Goal: Book appointment/travel/reservation

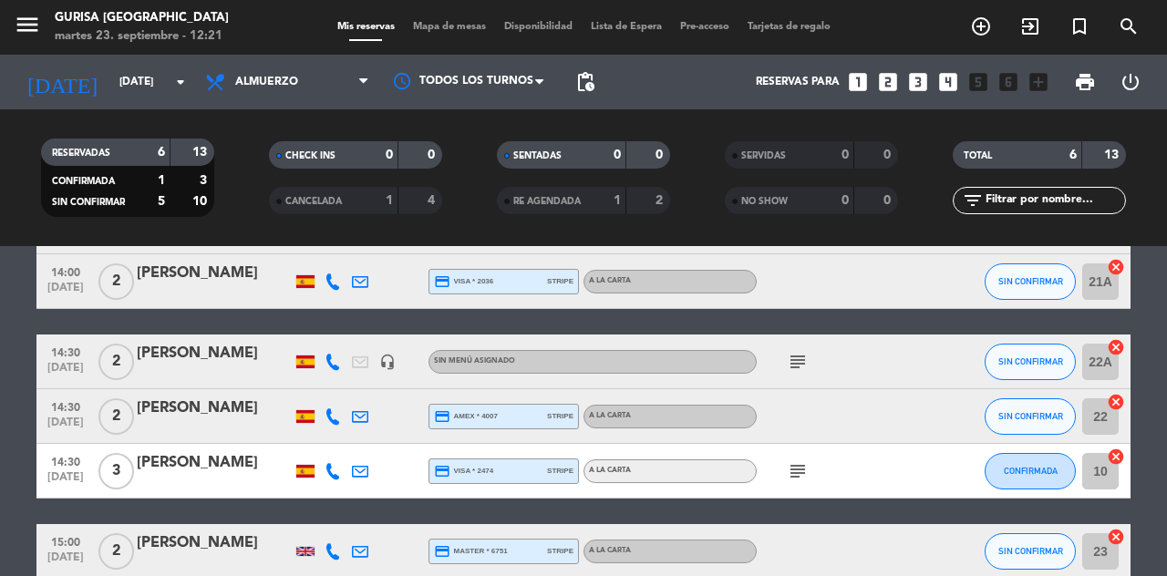
scroll to position [137, 0]
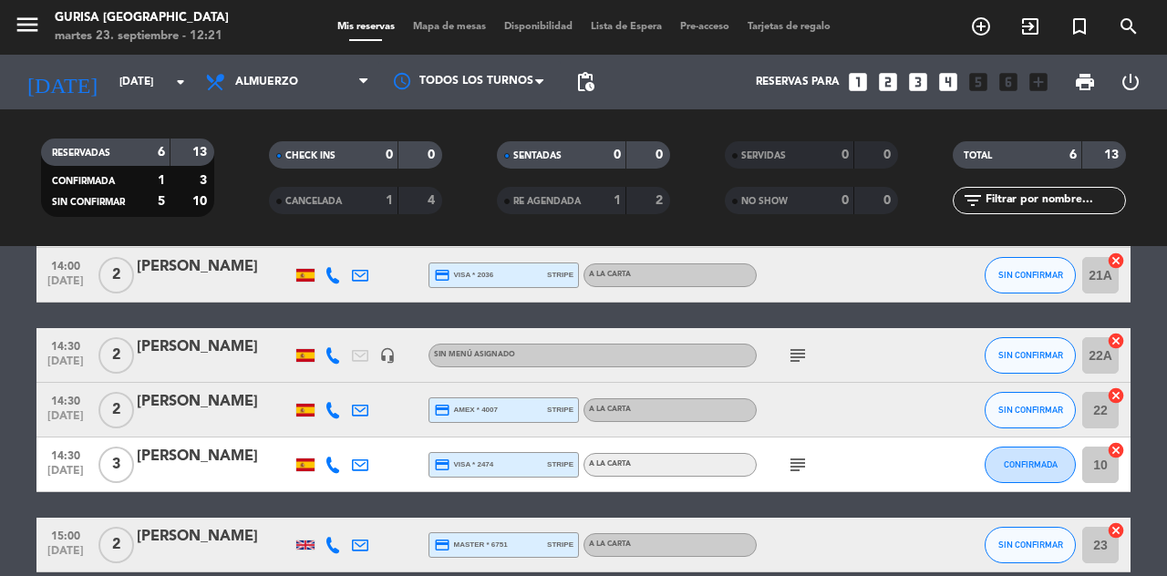
click at [793, 462] on icon "subject" at bounding box center [798, 465] width 22 height 22
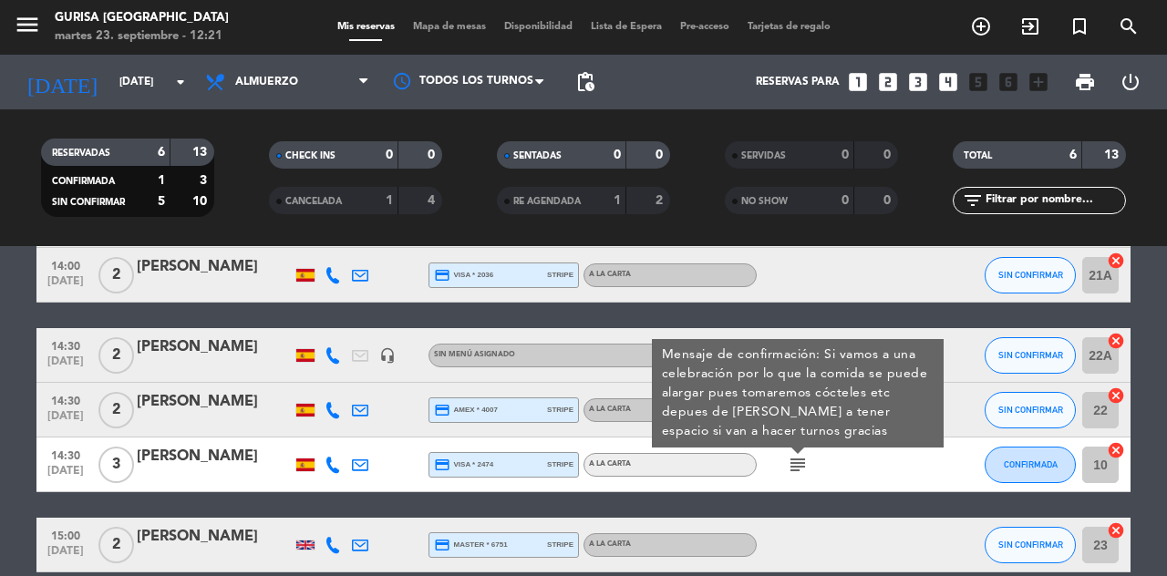
click at [803, 471] on icon "subject" at bounding box center [798, 465] width 22 height 22
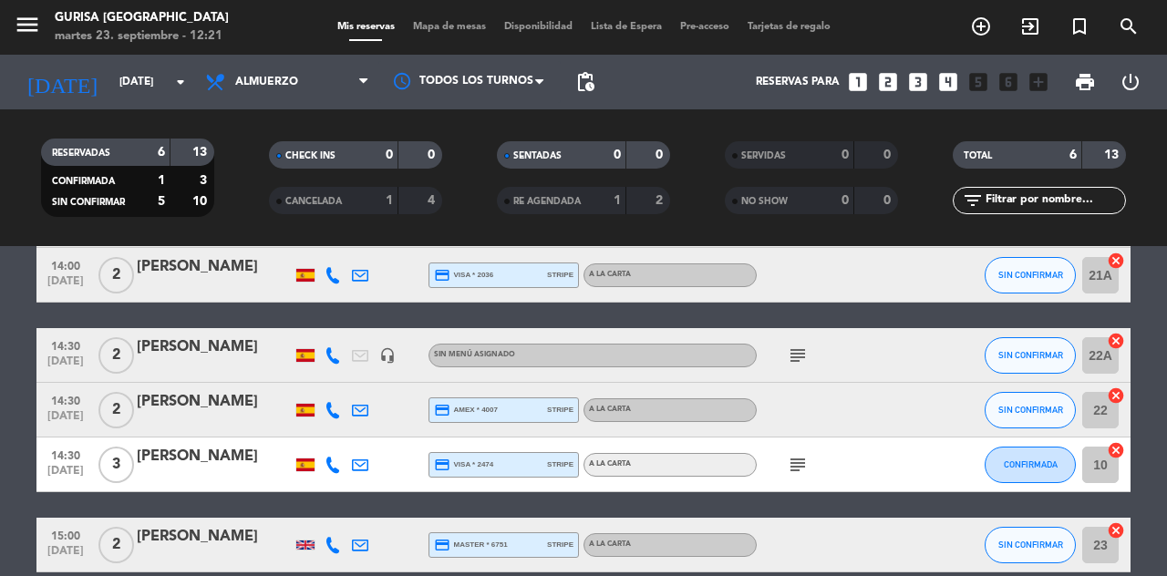
click at [801, 472] on icon "subject" at bounding box center [798, 465] width 22 height 22
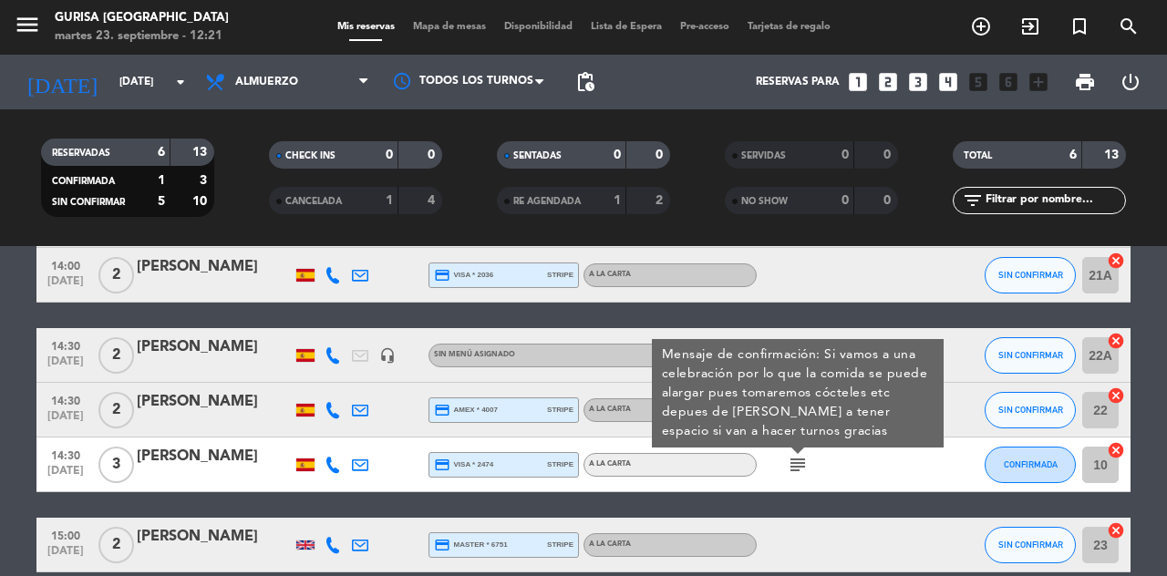
click at [808, 461] on icon "subject" at bounding box center [798, 465] width 22 height 22
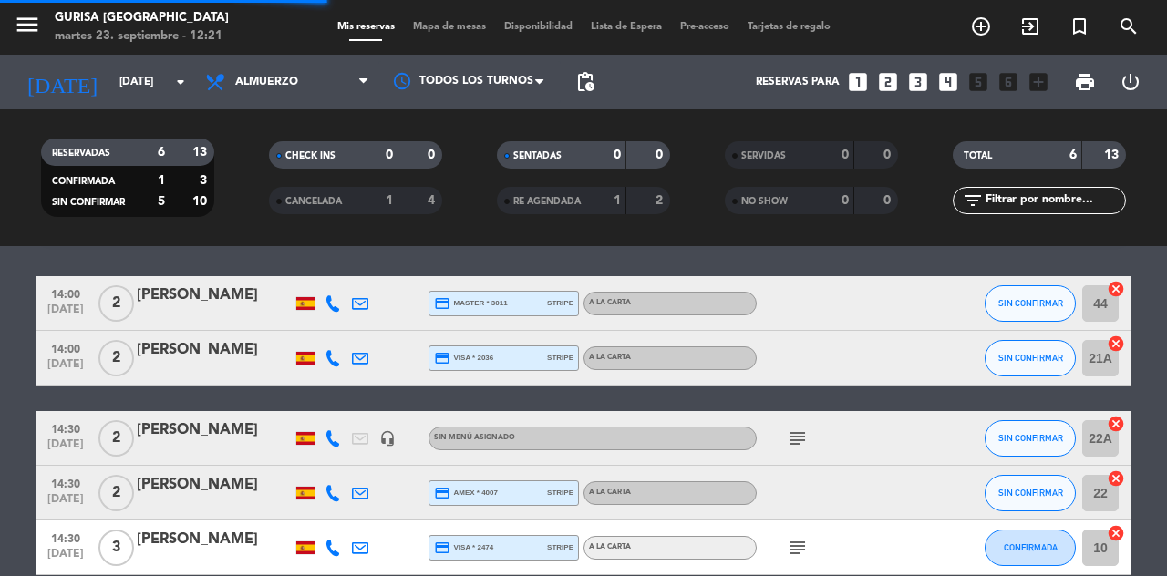
scroll to position [0, 0]
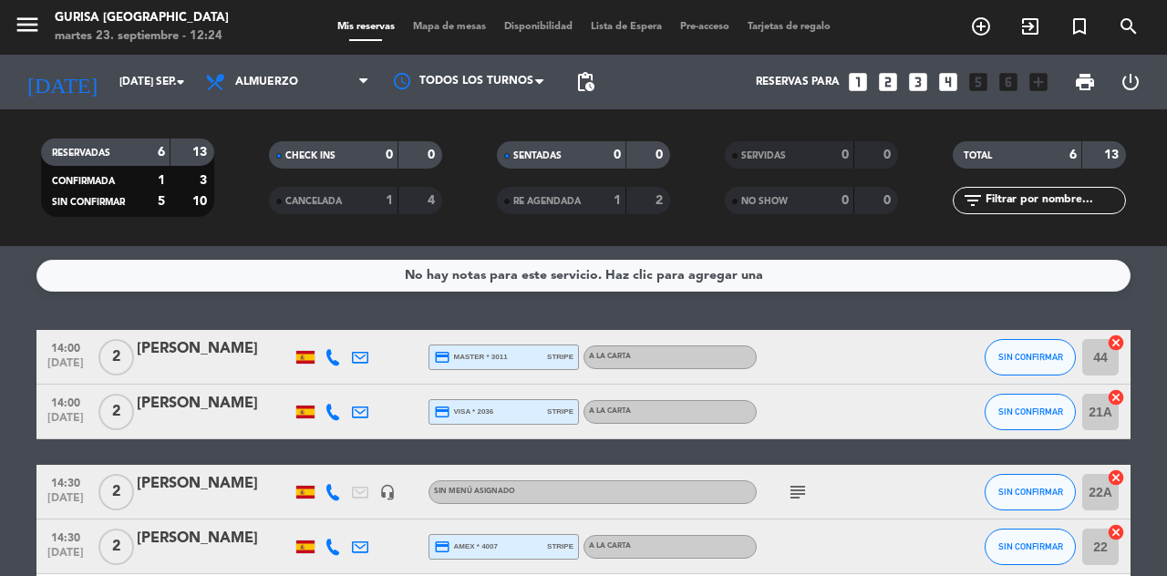
scroll to position [137, 0]
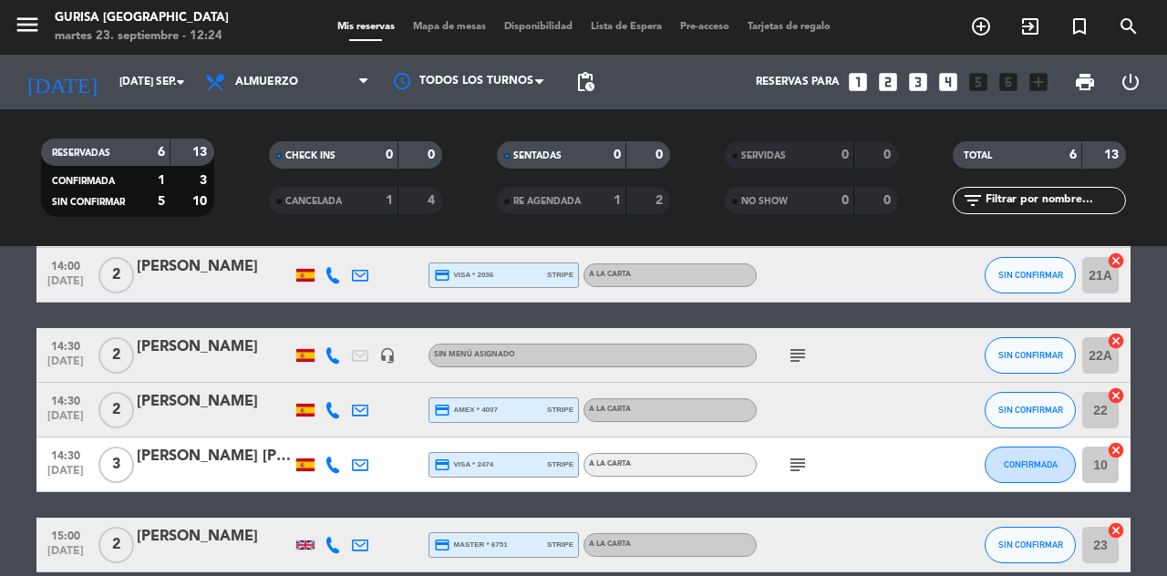
click at [983, 27] on icon "add_circle_outline" at bounding box center [981, 27] width 22 height 22
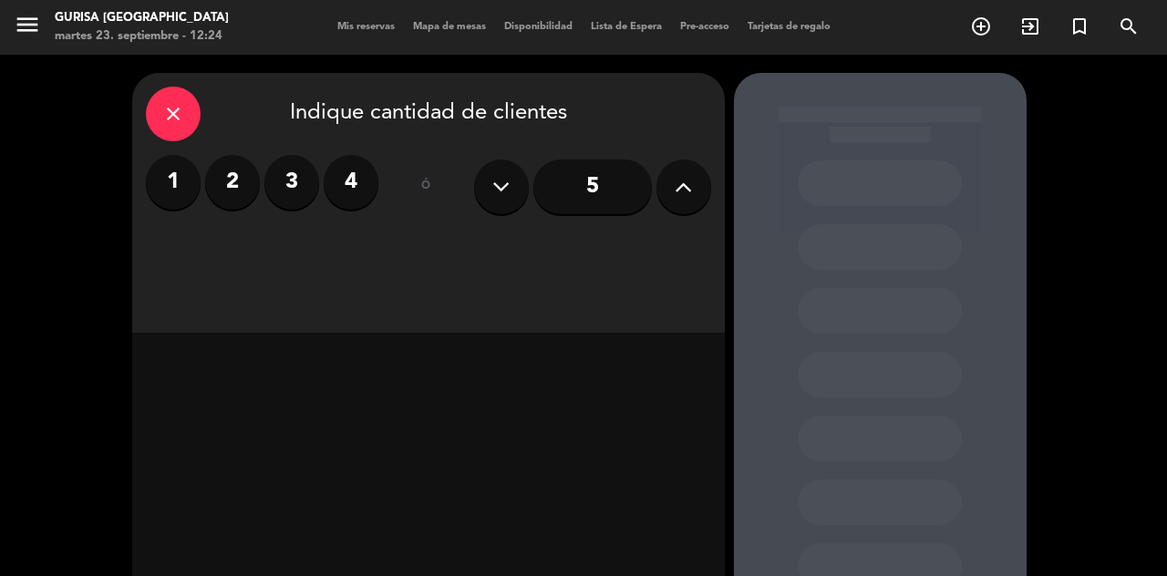
click at [231, 184] on label "2" at bounding box center [232, 182] width 55 height 55
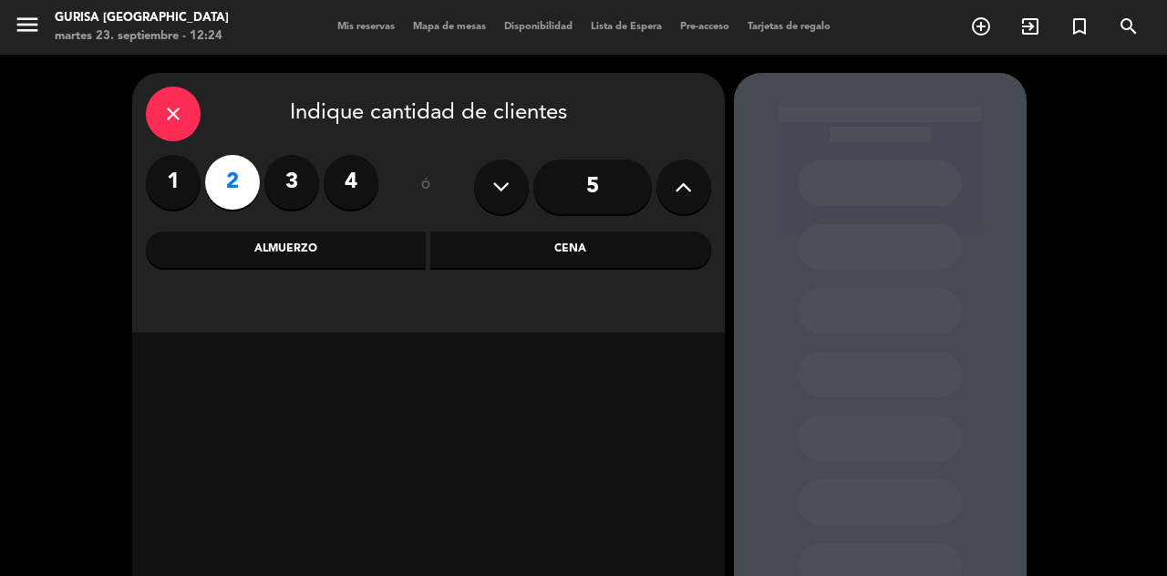
click at [348, 240] on div "Almuerzo" at bounding box center [286, 250] width 281 height 36
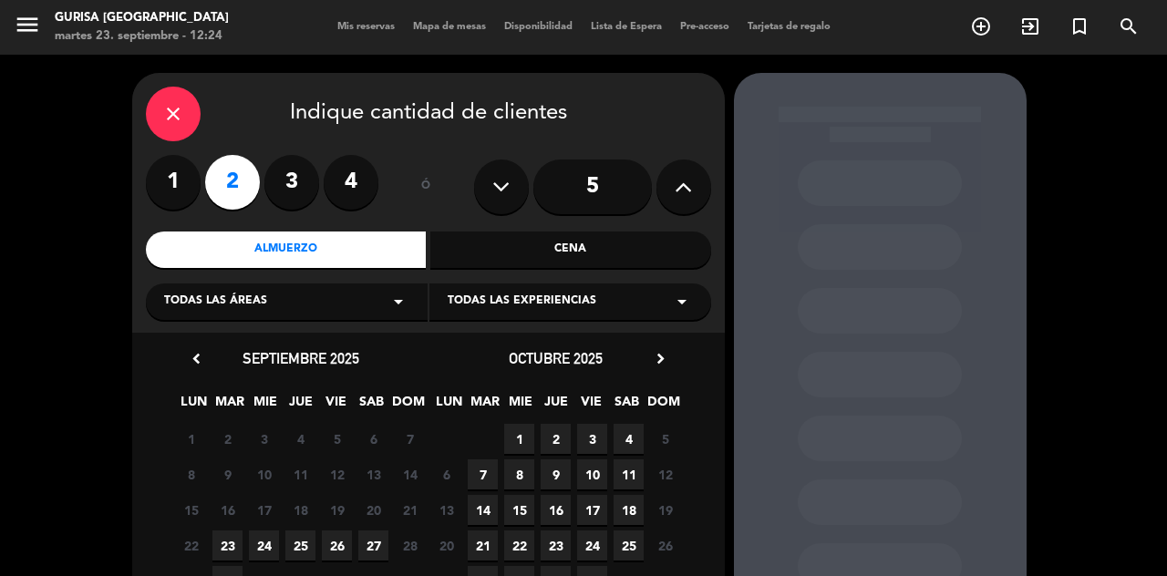
click at [235, 549] on span "23" at bounding box center [227, 546] width 30 height 30
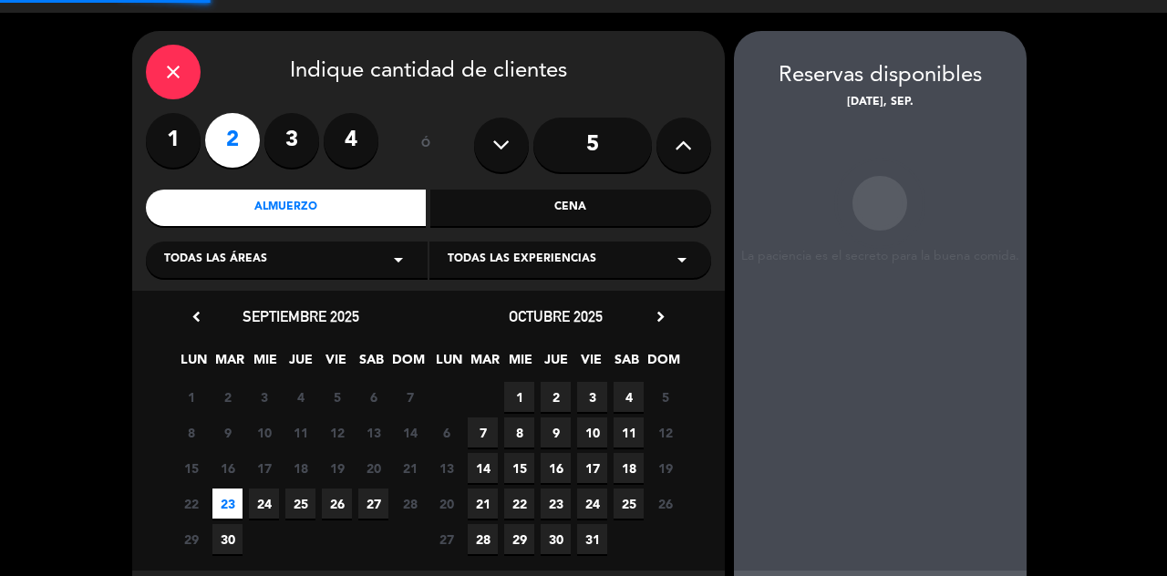
scroll to position [46, 0]
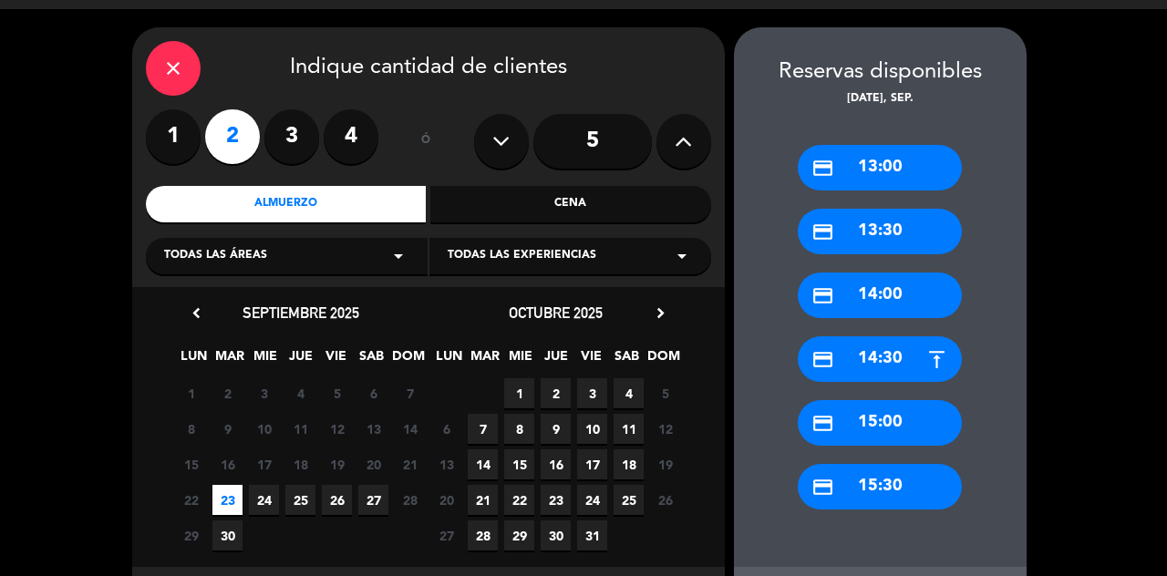
click at [903, 273] on div "credit_card 14:00" at bounding box center [880, 296] width 164 height 46
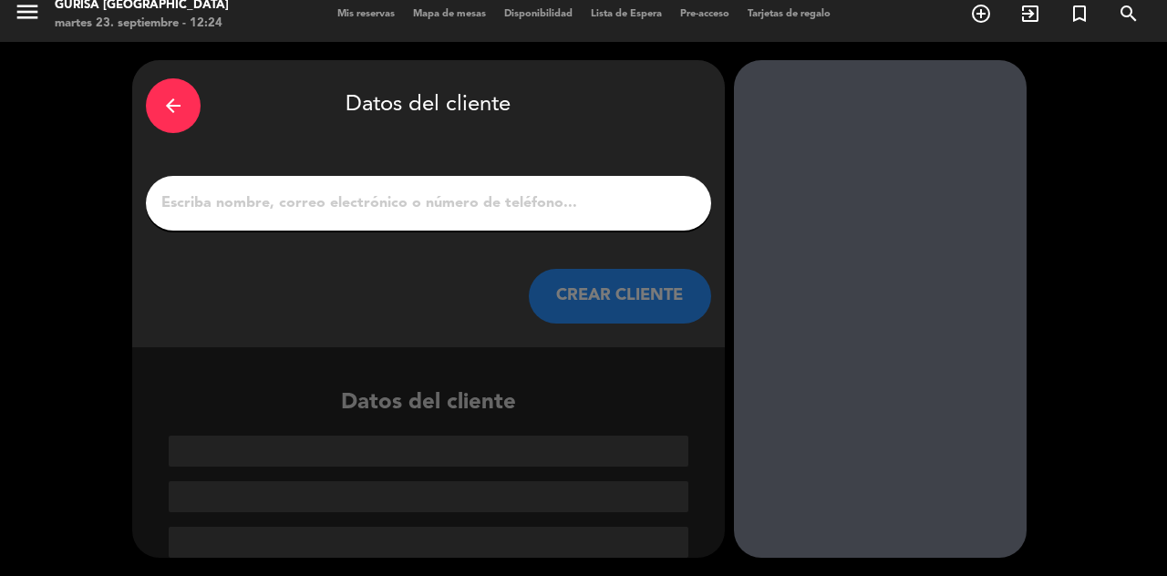
scroll to position [0, 0]
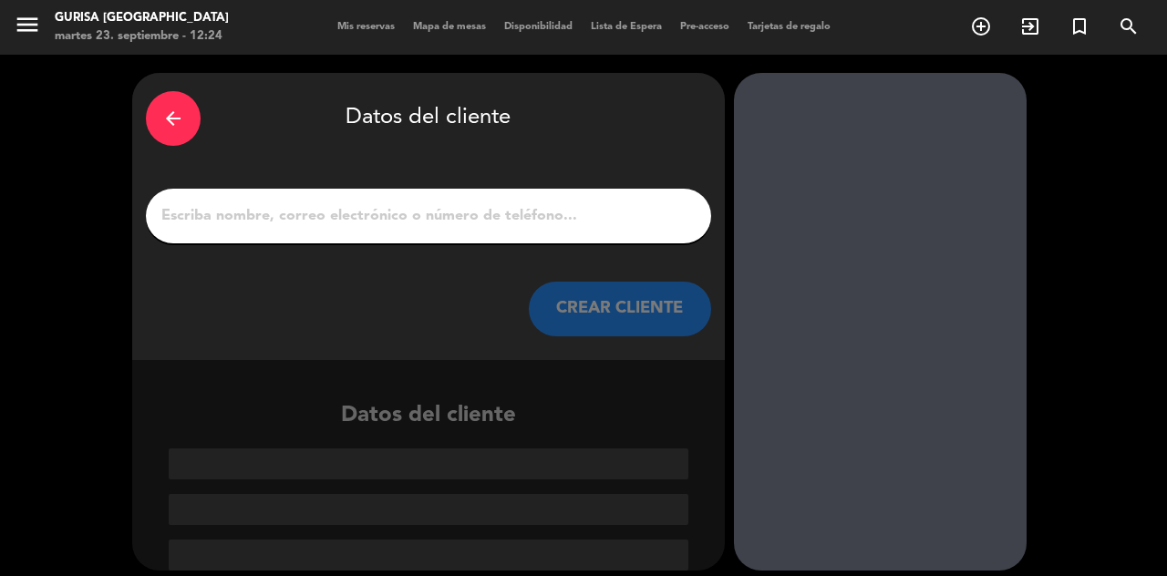
click at [284, 203] on input "1" at bounding box center [429, 216] width 538 height 26
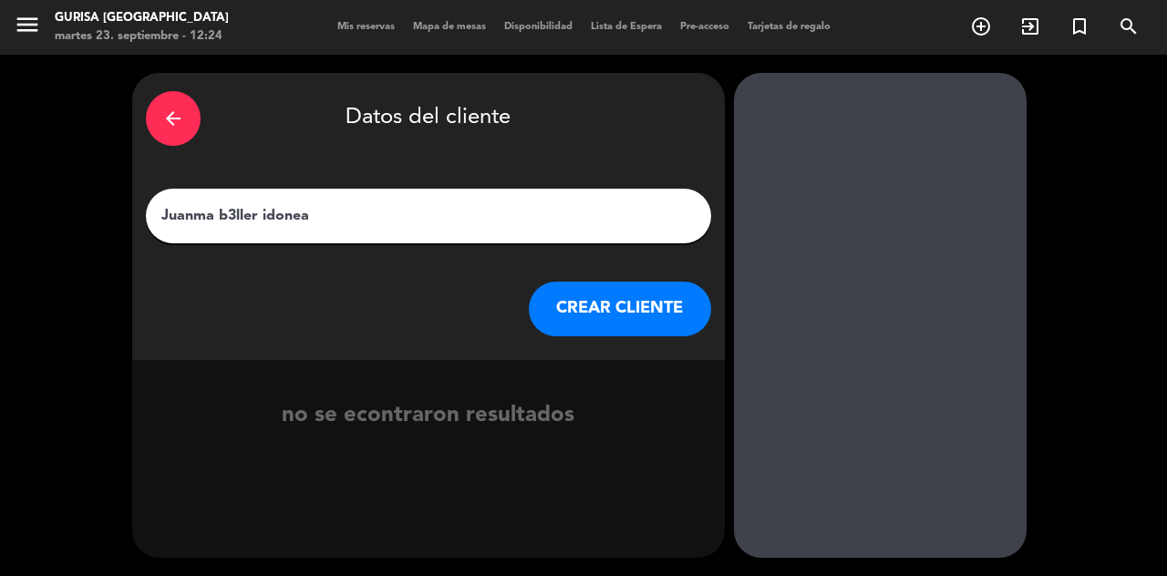
click at [250, 203] on input "Juanma b3ller idonea" at bounding box center [429, 216] width 538 height 26
type input "[PERSON_NAME]"
click at [351, 203] on input "[PERSON_NAME]" at bounding box center [429, 216] width 538 height 26
click at [632, 284] on button "CREAR CLIENTE" at bounding box center [620, 309] width 182 height 55
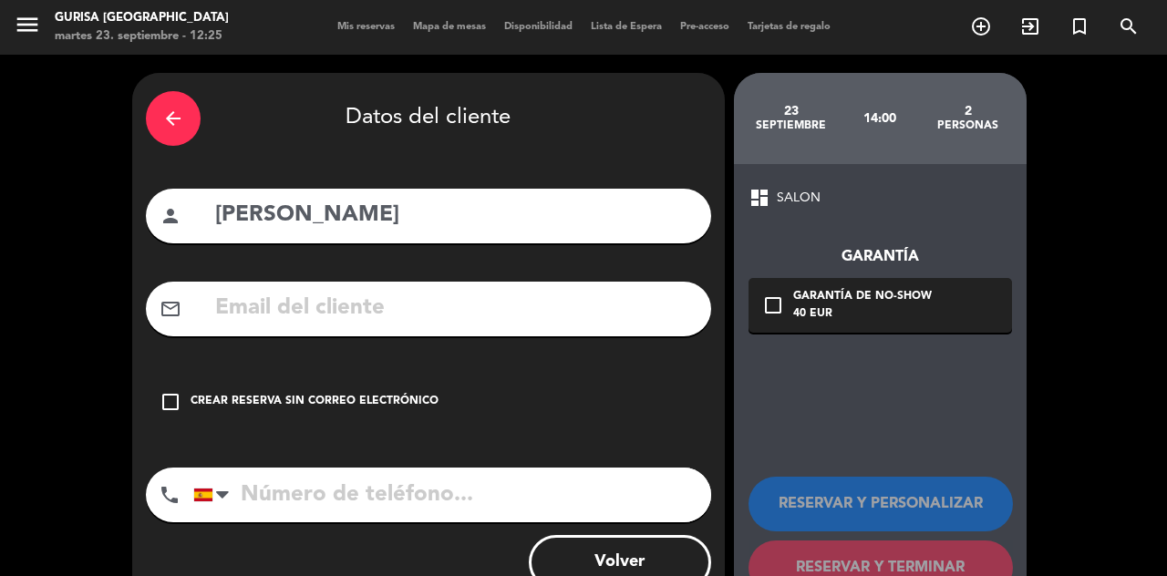
click at [177, 395] on icon "check_box_outline_blank" at bounding box center [171, 402] width 22 height 22
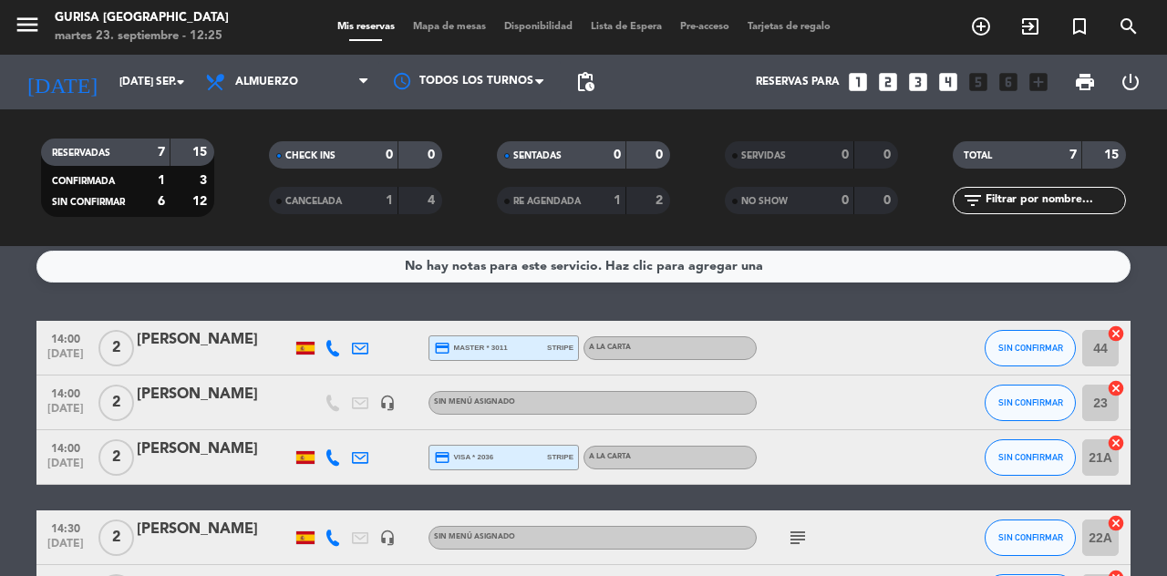
scroll to position [8, 0]
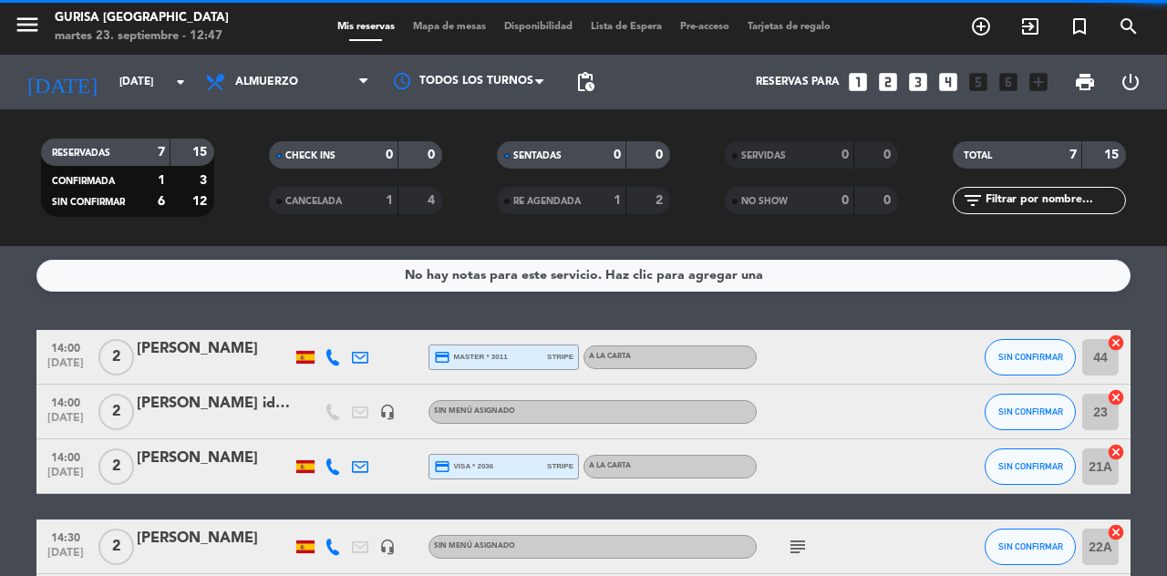
click at [171, 78] on icon "arrow_drop_down" at bounding box center [181, 82] width 22 height 22
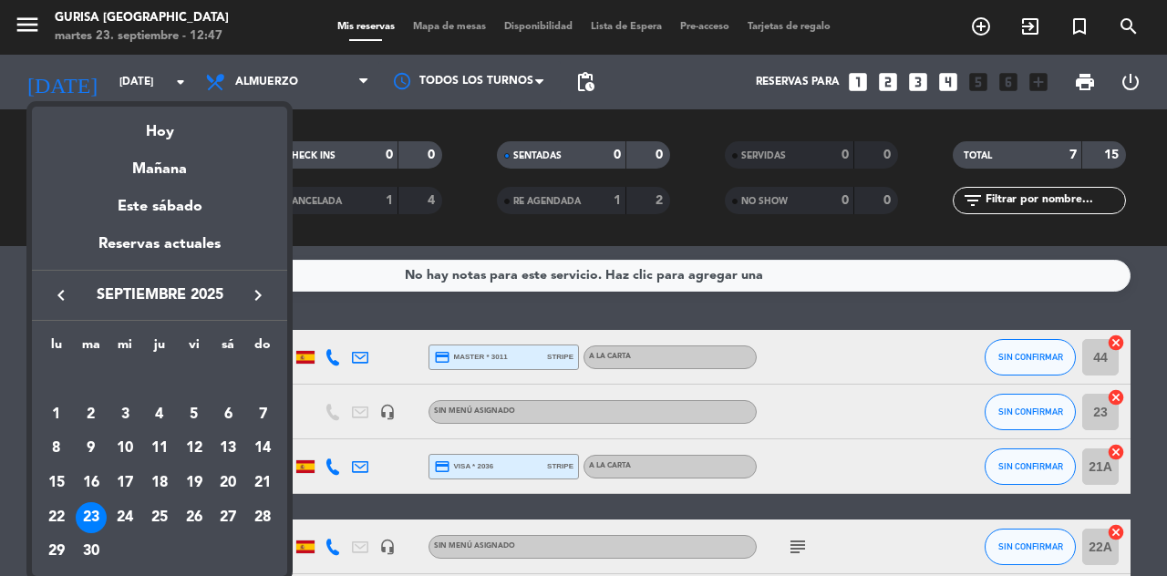
click at [248, 303] on icon "keyboard_arrow_right" at bounding box center [258, 296] width 22 height 22
click at [97, 455] on div "7" at bounding box center [91, 448] width 31 height 31
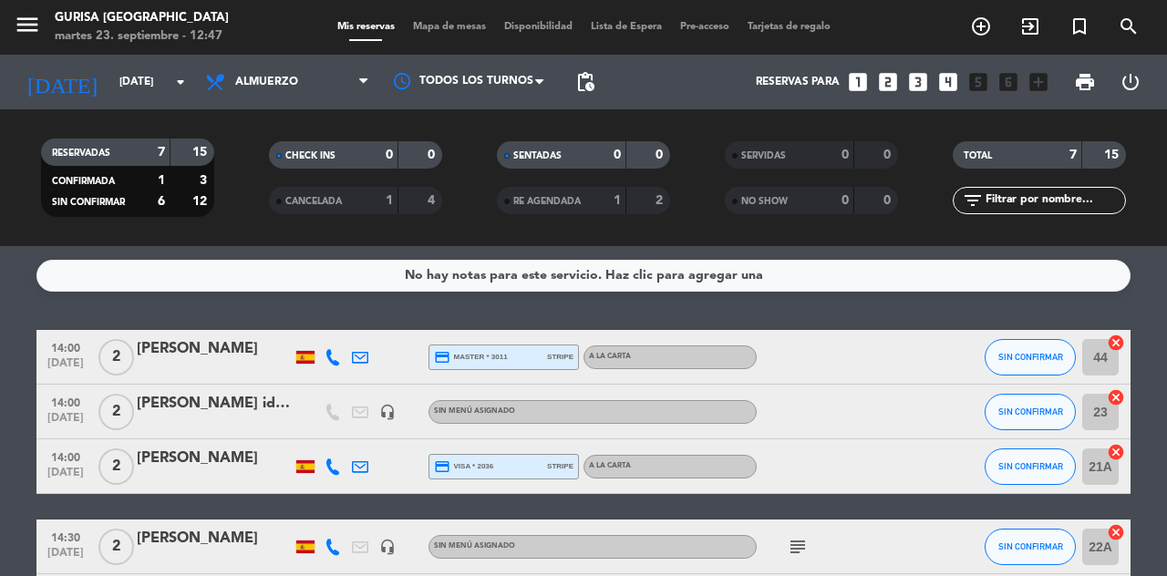
type input "[DATE]"
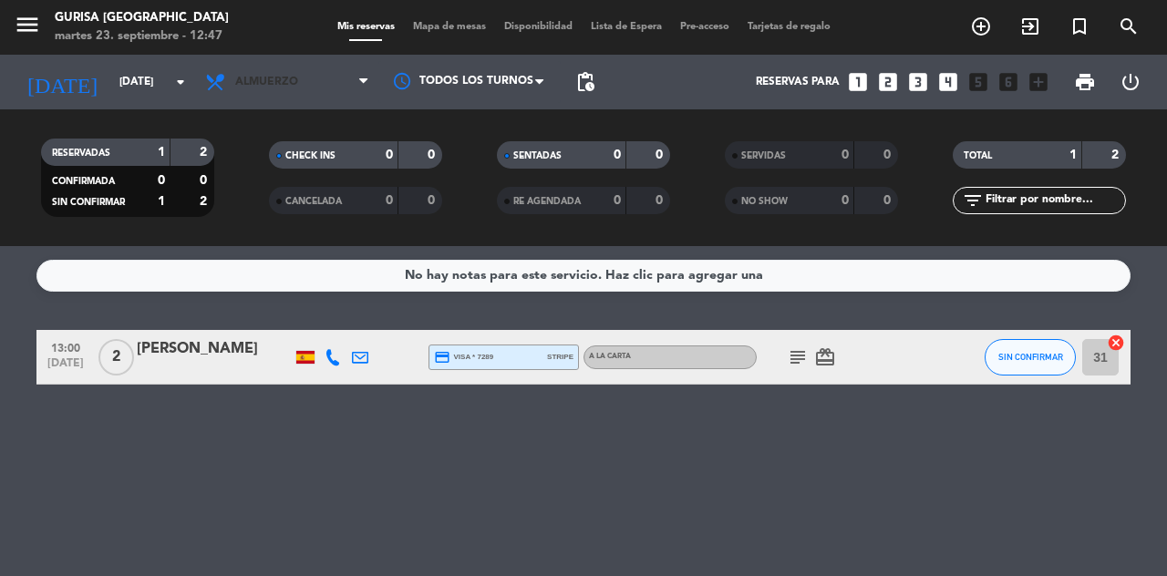
click at [343, 98] on span "Almuerzo" at bounding box center [287, 82] width 182 height 40
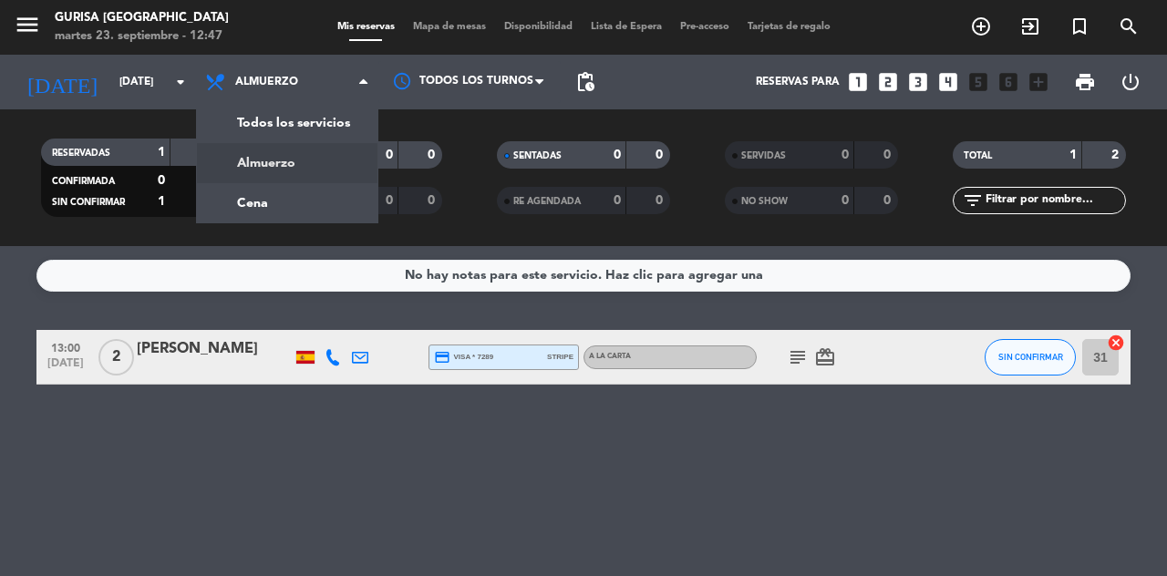
click at [307, 207] on div "menu Gurisa [GEOGRAPHIC_DATA] [DATE] 23. septiembre - 12:47 Mis reservas Mapa d…" at bounding box center [583, 123] width 1167 height 246
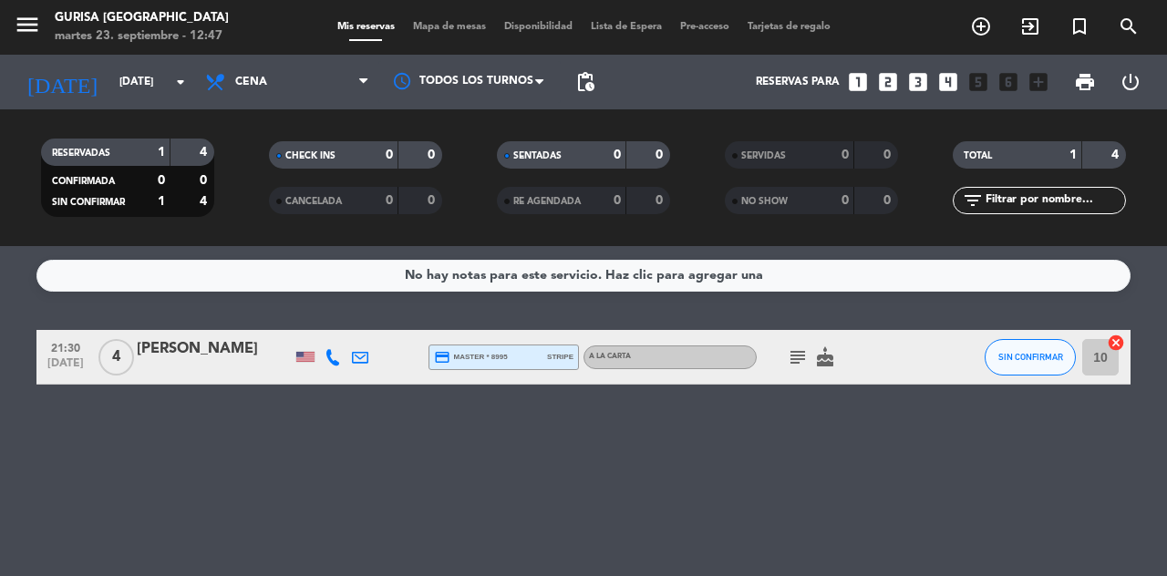
click at [280, 507] on div "No hay notas para este servicio. Haz clic para agregar una 21:30 [DATE] 4 Alegr…" at bounding box center [583, 411] width 1167 height 330
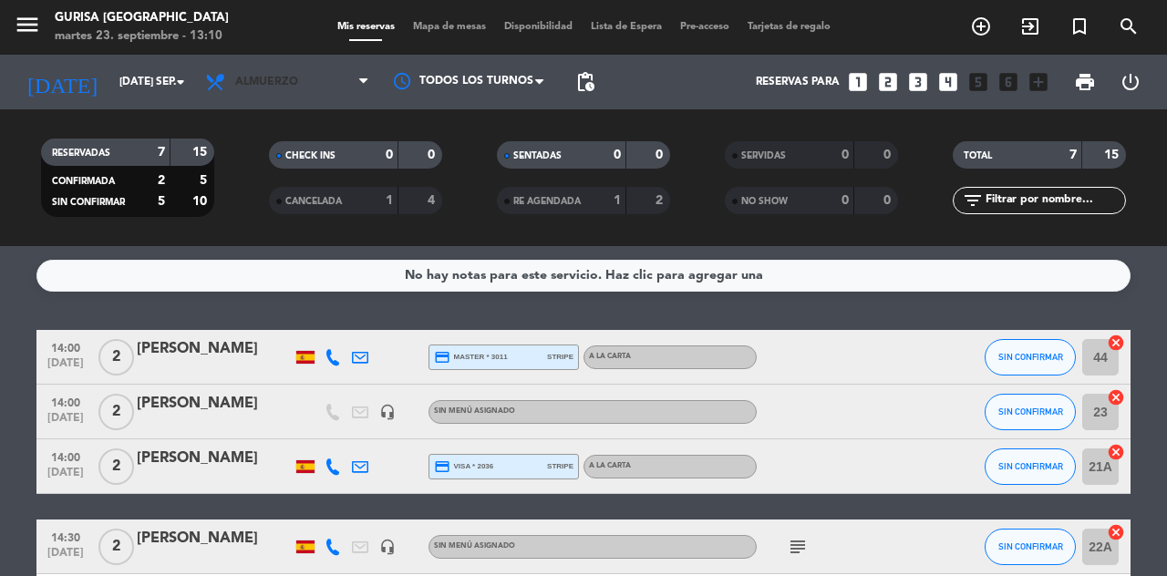
click at [359, 80] on icon at bounding box center [363, 82] width 8 height 15
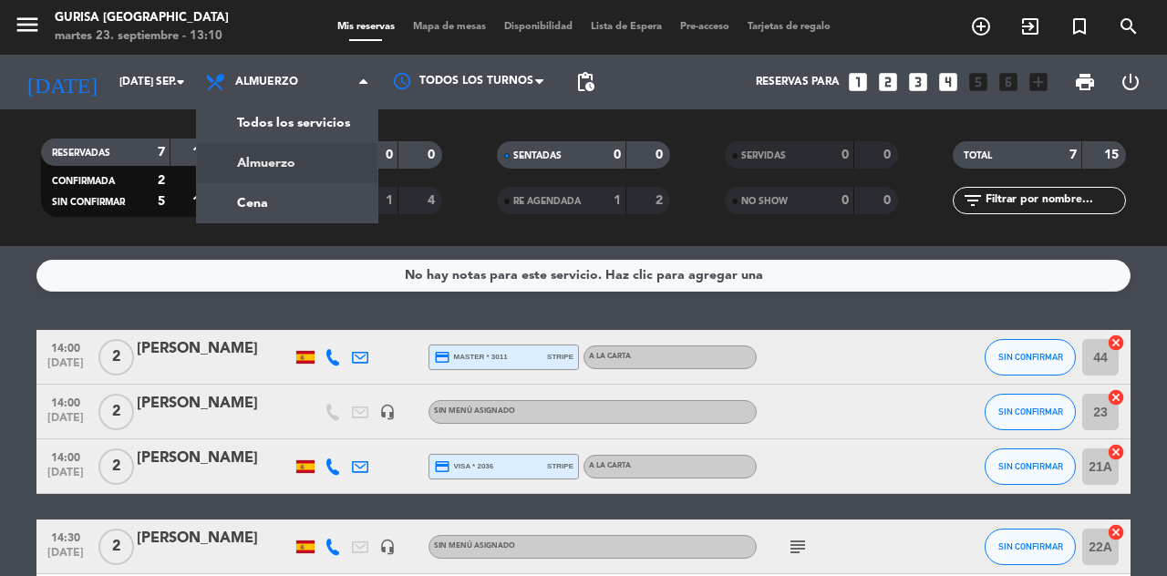
click at [316, 200] on div "menu Gurisa Madrid martes 23. septiembre - 13:10 Mis reservas Mapa de mesas Dis…" at bounding box center [583, 123] width 1167 height 246
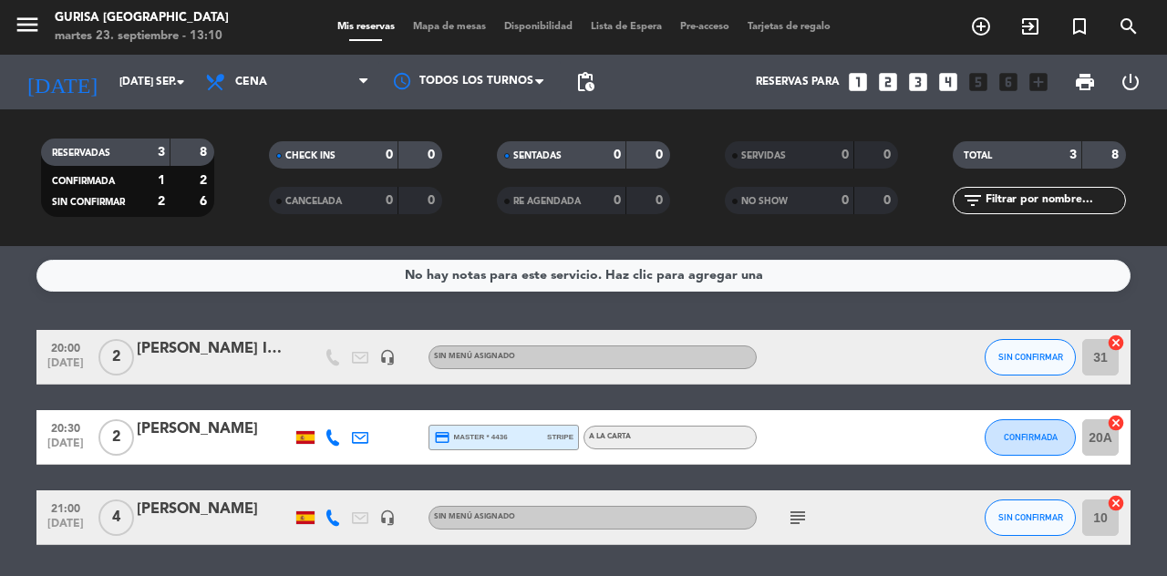
click at [884, 350] on div at bounding box center [839, 357] width 164 height 54
click at [1087, 362] on input "31" at bounding box center [1101, 357] width 36 height 36
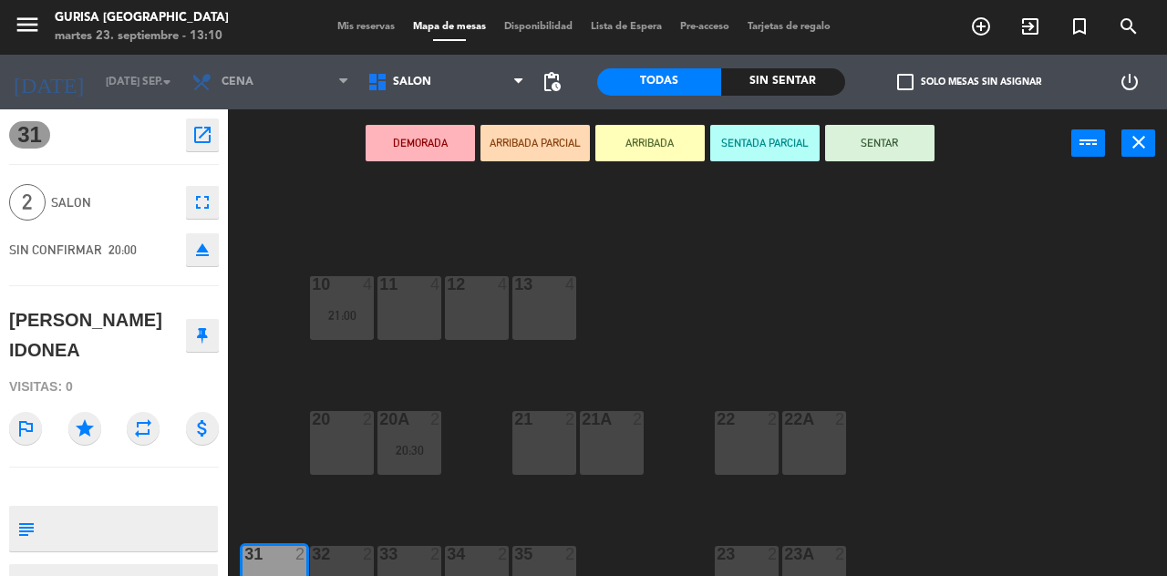
click at [1128, 144] on icon "close" at bounding box center [1139, 142] width 22 height 22
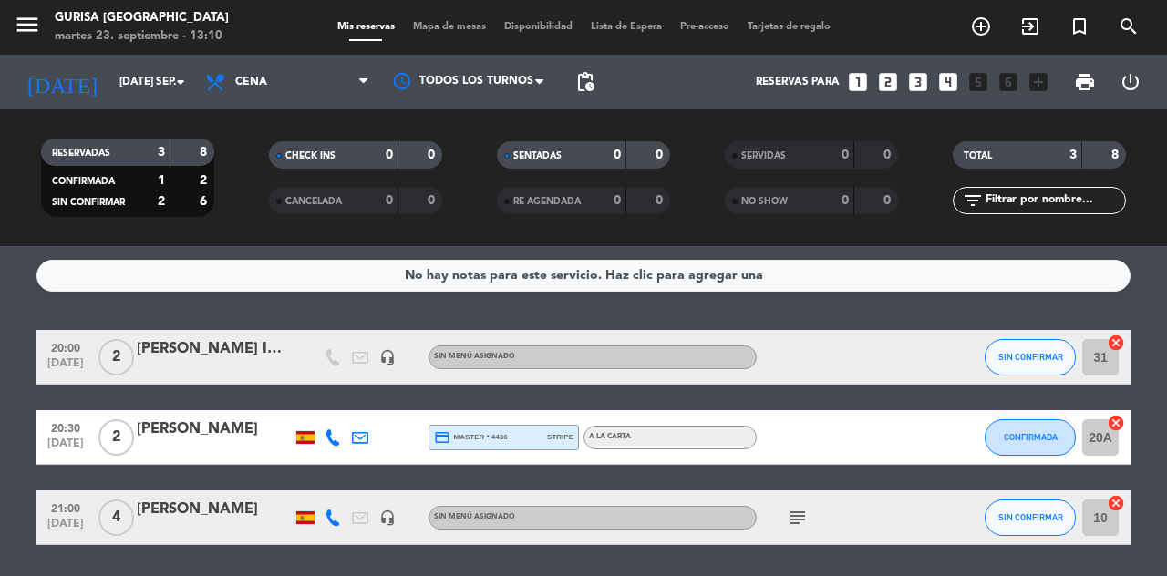
click at [334, 445] on icon at bounding box center [333, 438] width 16 height 16
click at [375, 412] on span at bounding box center [382, 407] width 15 height 15
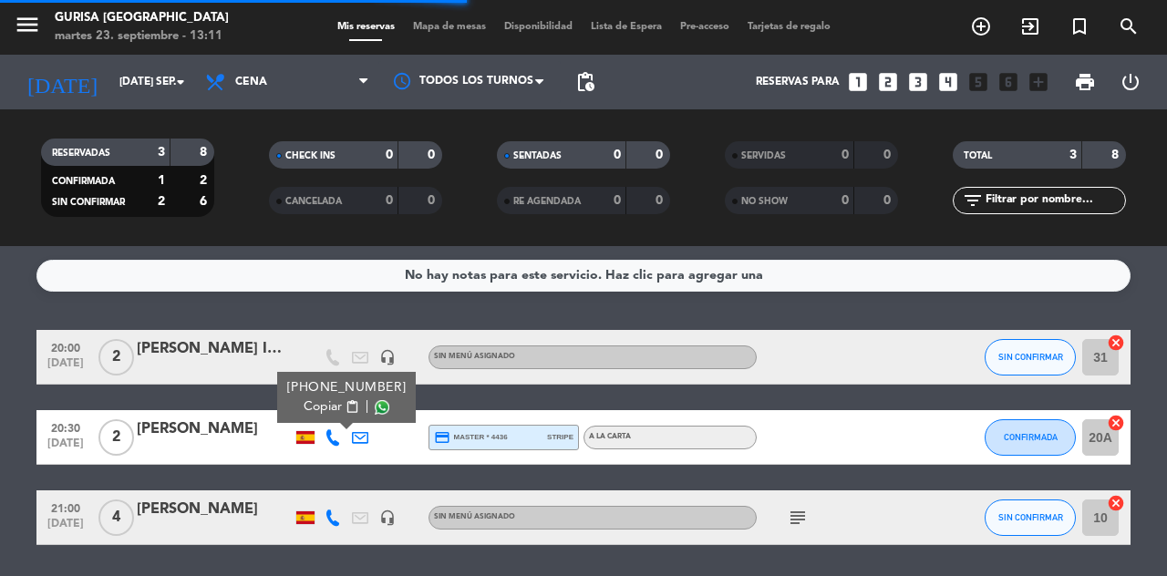
click at [988, 26] on icon "add_circle_outline" at bounding box center [981, 27] width 22 height 22
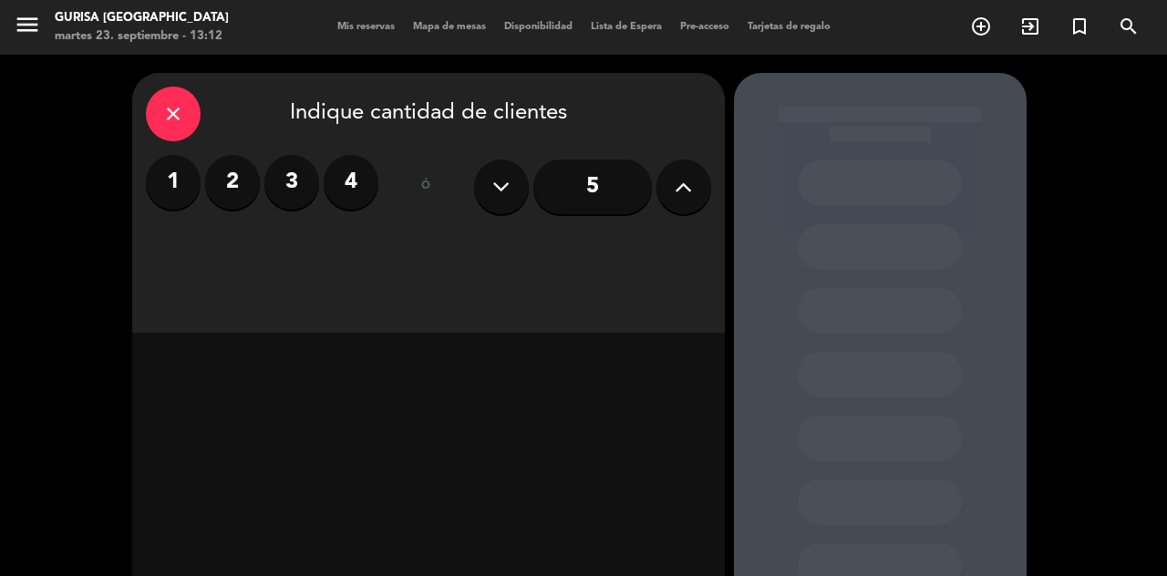
click at [604, 197] on input "5" at bounding box center [593, 187] width 119 height 55
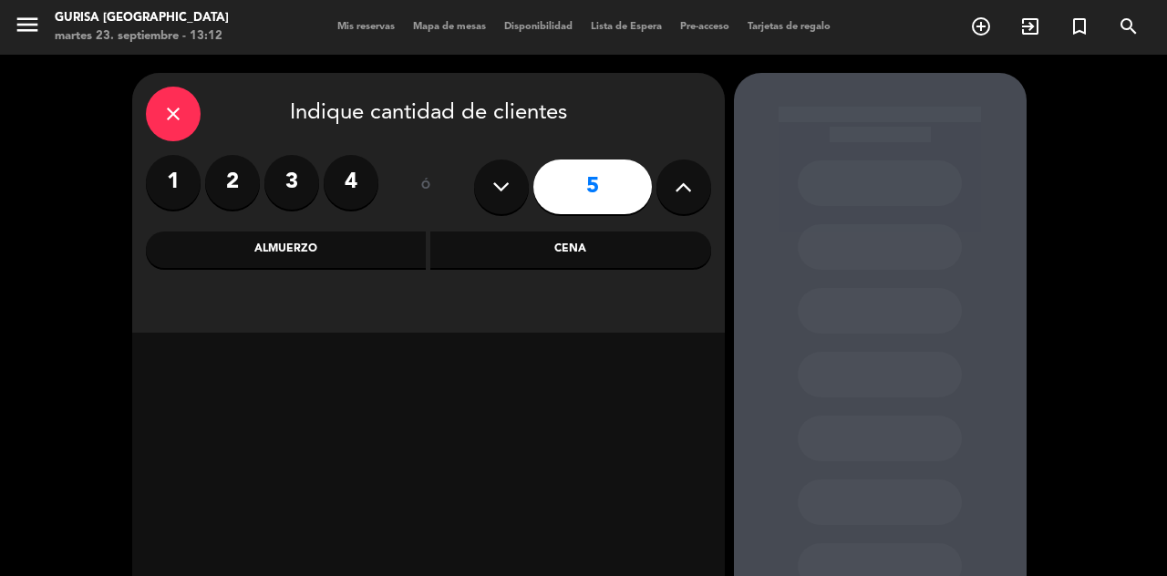
click at [673, 185] on button at bounding box center [684, 187] width 55 height 55
click at [678, 199] on icon at bounding box center [683, 186] width 17 height 27
type input "7"
click at [571, 253] on div "Cena" at bounding box center [570, 250] width 281 height 36
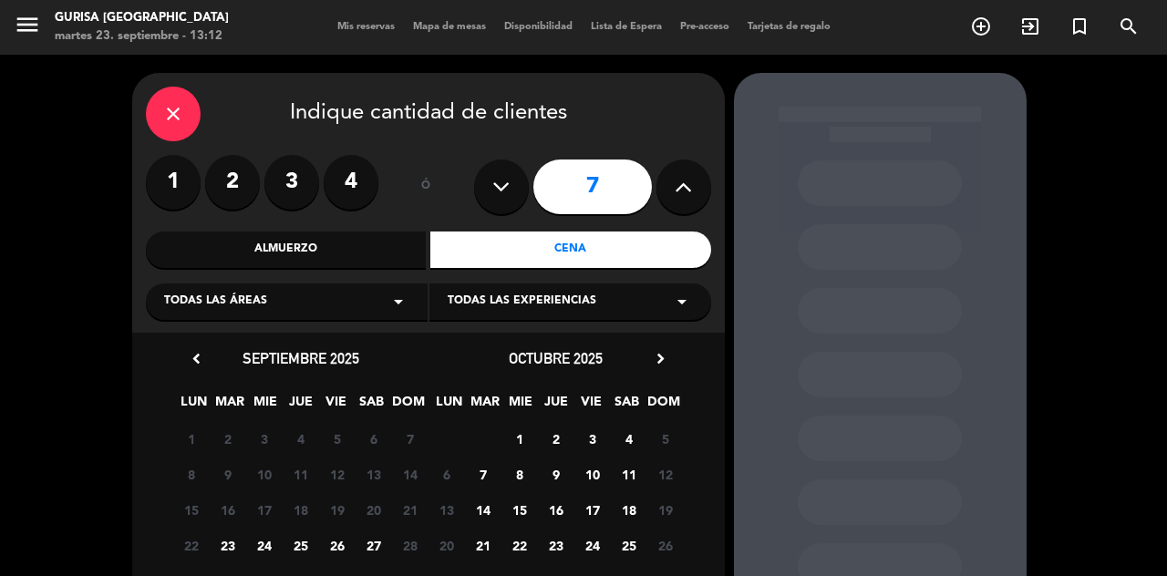
click at [489, 480] on span "7" at bounding box center [483, 475] width 30 height 30
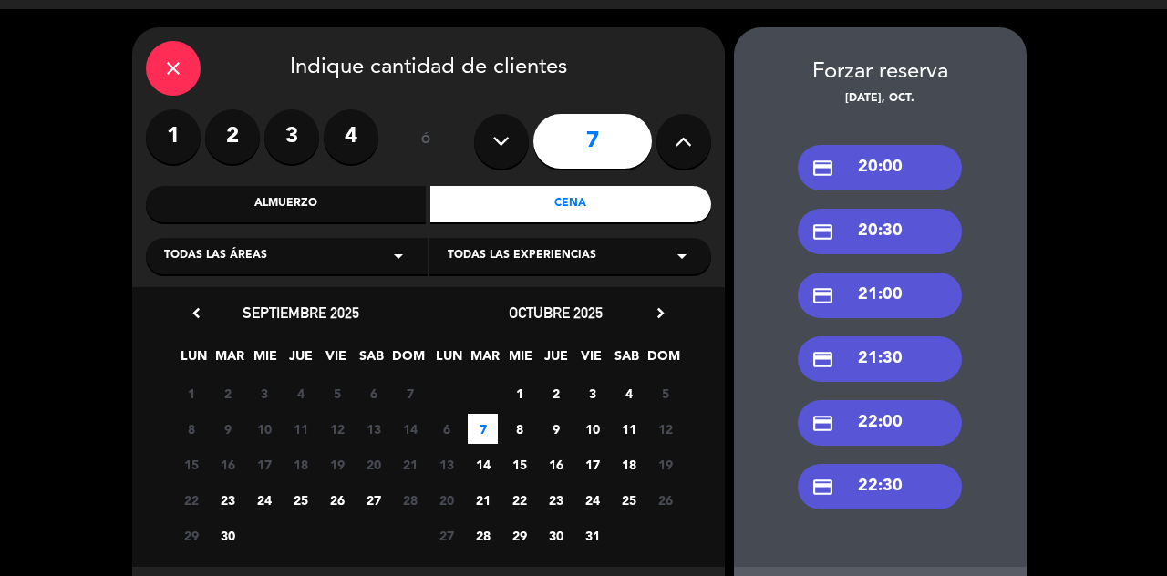
click at [913, 290] on div "credit_card 21:00" at bounding box center [880, 296] width 164 height 46
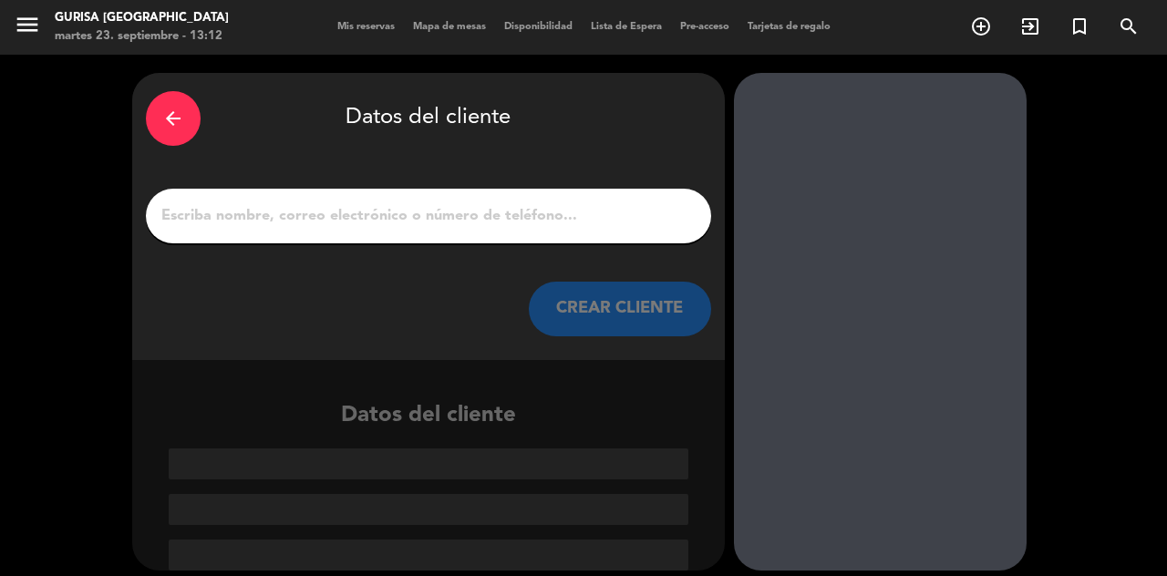
click at [348, 206] on input "1" at bounding box center [429, 216] width 538 height 26
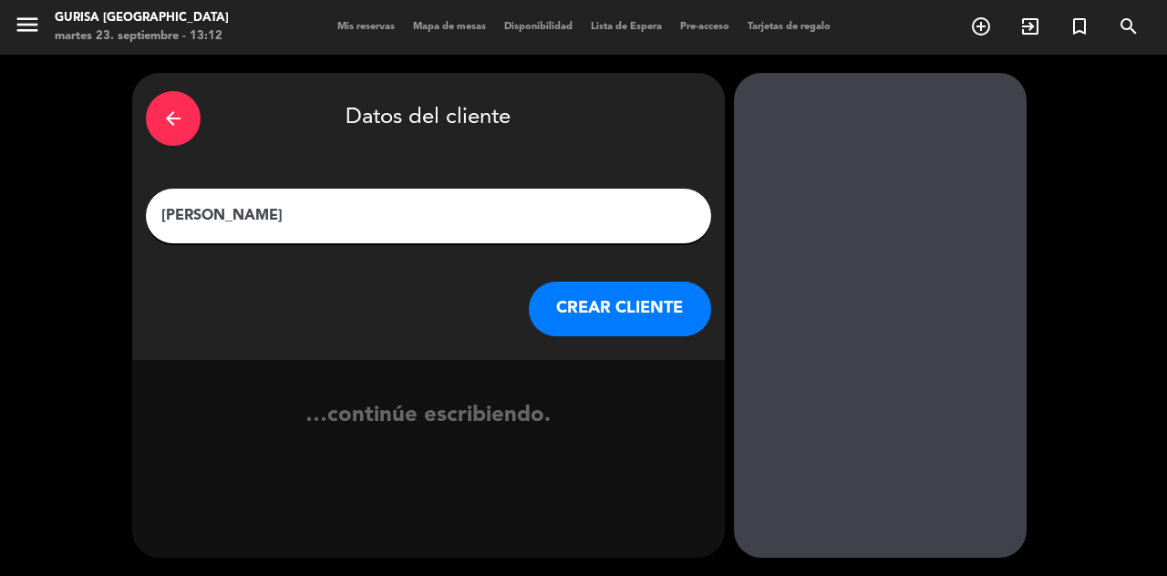
click at [292, 451] on div "…continúe escribiendo." at bounding box center [428, 433] width 593 height 68
click at [400, 203] on input "Andres vins" at bounding box center [429, 216] width 538 height 26
click at [310, 223] on input "Andres vins" at bounding box center [429, 216] width 538 height 26
type input "Andres vins des dieux"
click at [657, 317] on button "CREAR CLIENTE" at bounding box center [620, 309] width 182 height 55
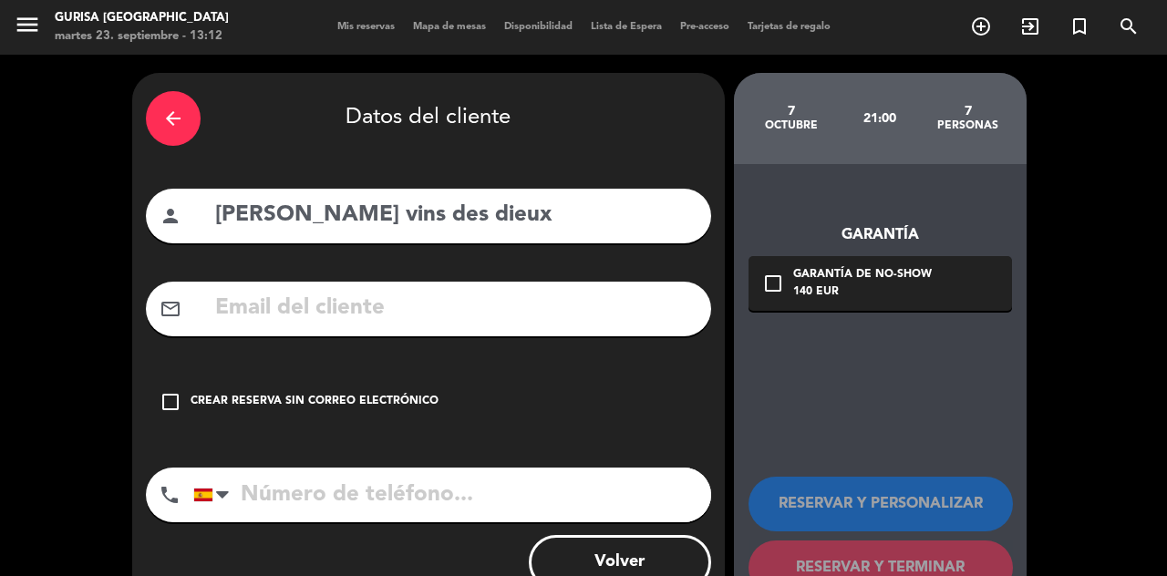
click at [177, 407] on icon "check_box_outline_blank" at bounding box center [171, 402] width 22 height 22
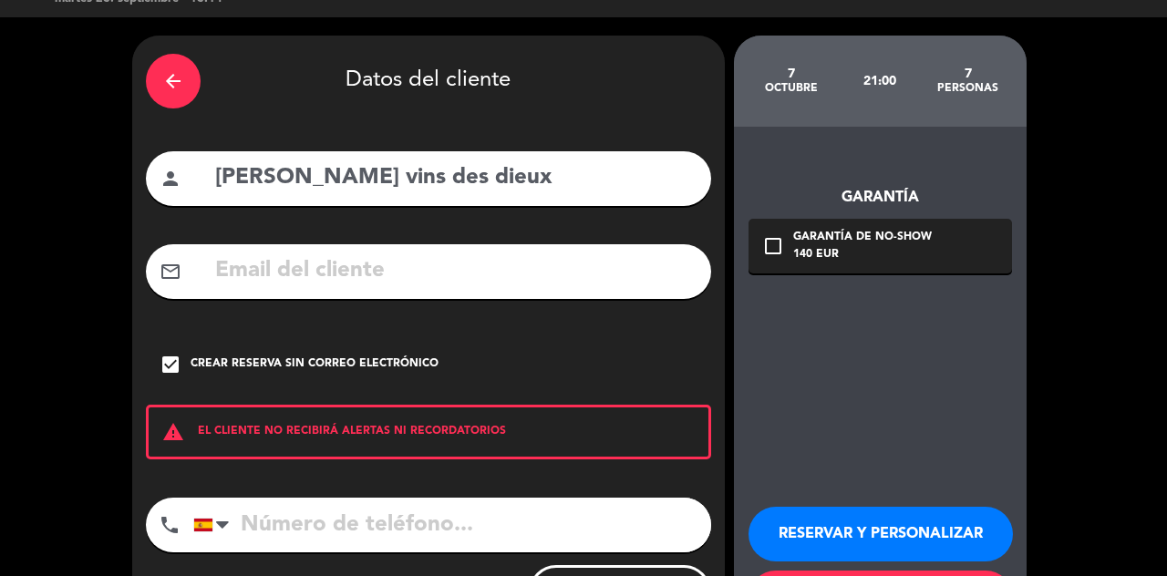
scroll to position [39, 0]
